Goal: Find specific page/section: Find specific page/section

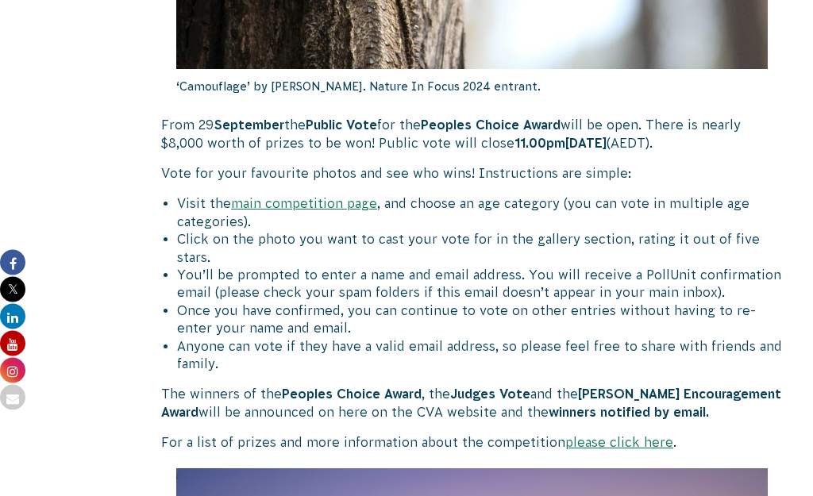
scroll to position [955, 0]
click at [277, 205] on link "main competition page" at bounding box center [304, 203] width 146 height 14
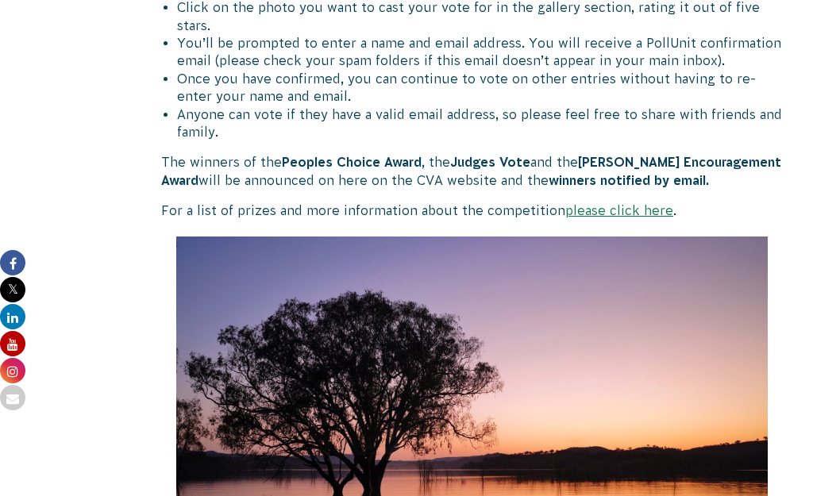
scroll to position [1183, 0]
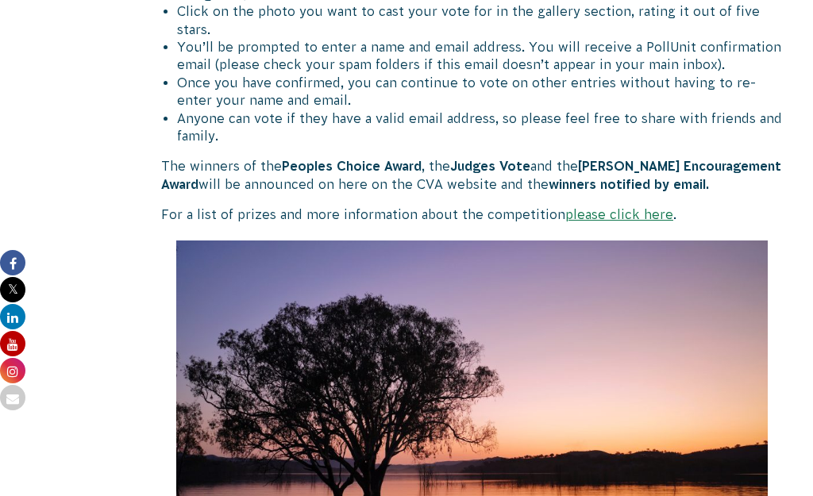
click at [632, 207] on link "please click here" at bounding box center [619, 214] width 108 height 14
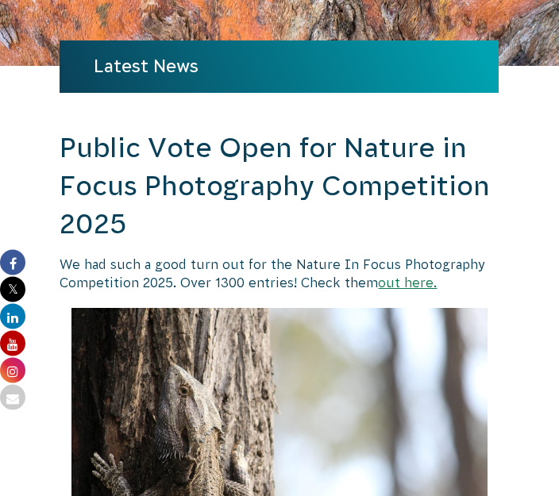
scroll to position [245, 0]
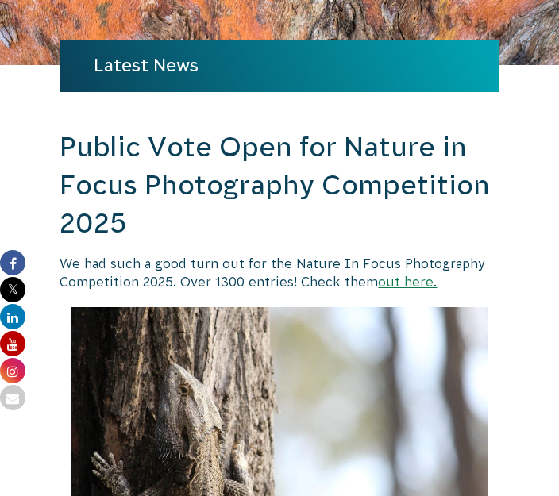
click at [422, 275] on link "out here." at bounding box center [407, 282] width 59 height 14
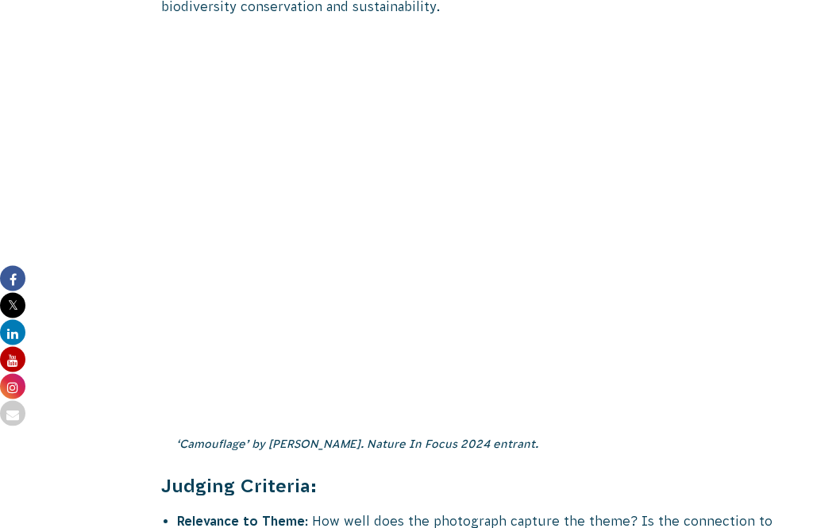
scroll to position [5618, 0]
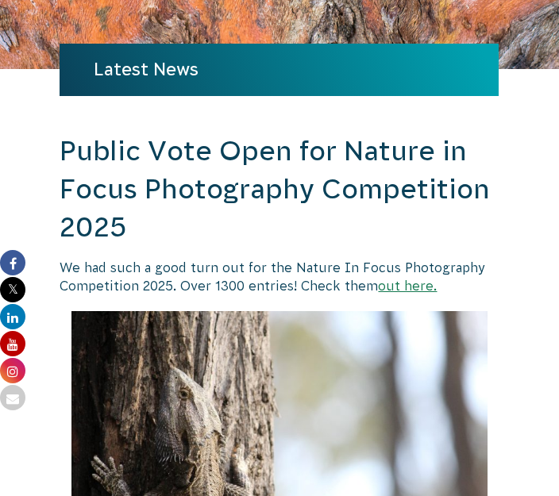
scroll to position [198, 0]
